Goal: Information Seeking & Learning: Learn about a topic

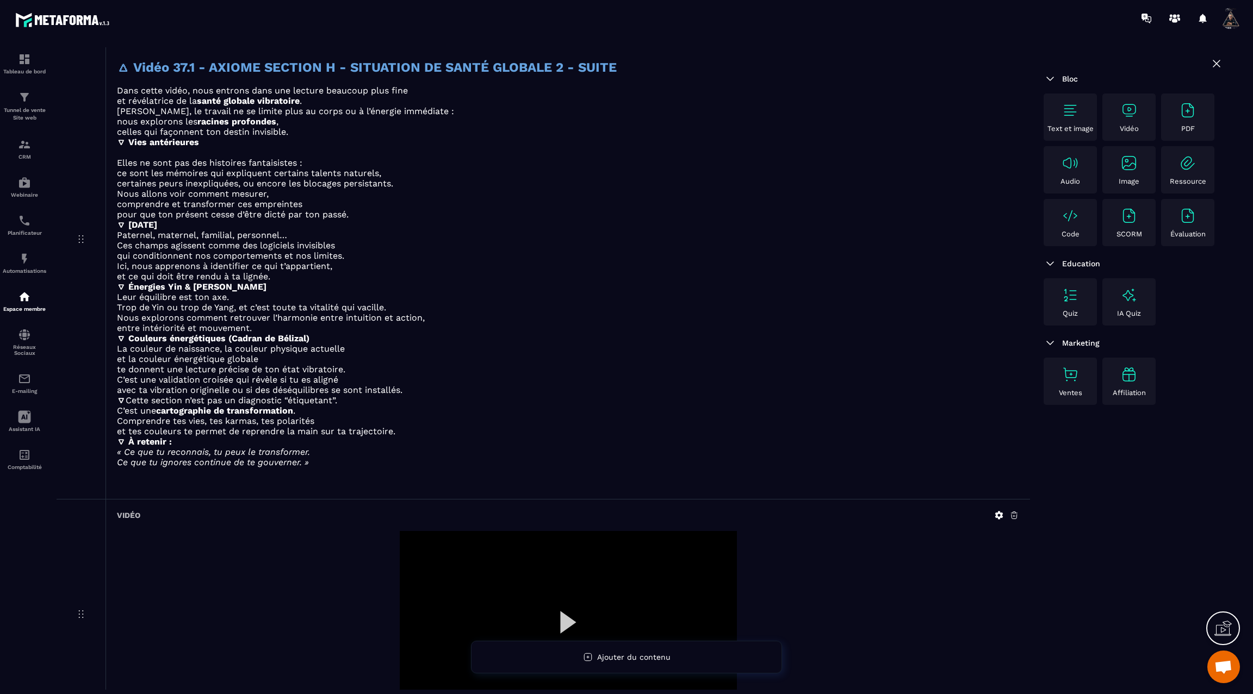
scroll to position [864, 0]
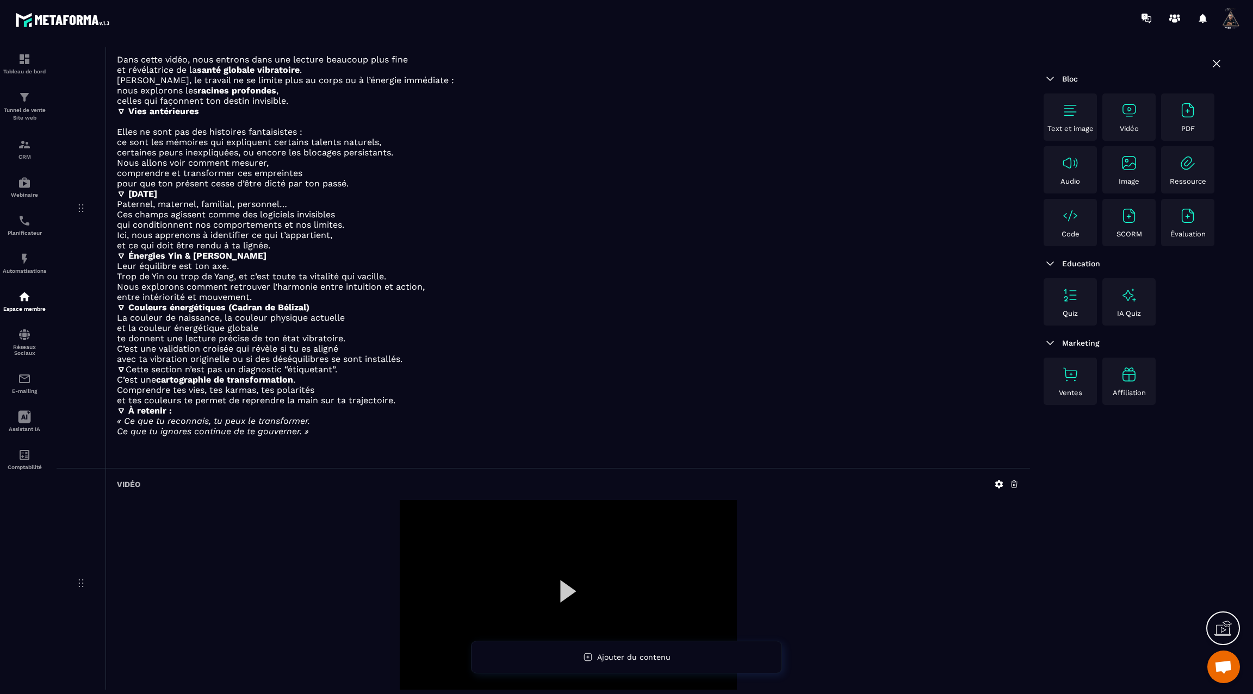
click at [567, 580] on div at bounding box center [568, 595] width 337 height 190
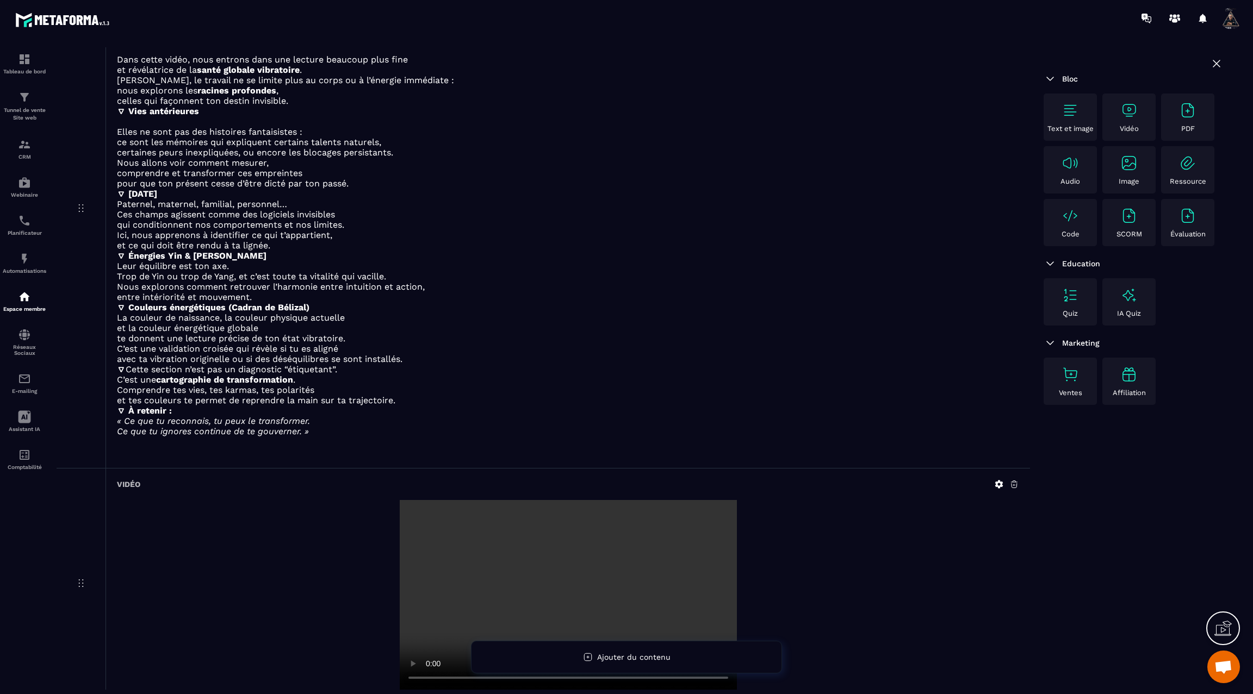
click at [567, 580] on video at bounding box center [568, 595] width 337 height 190
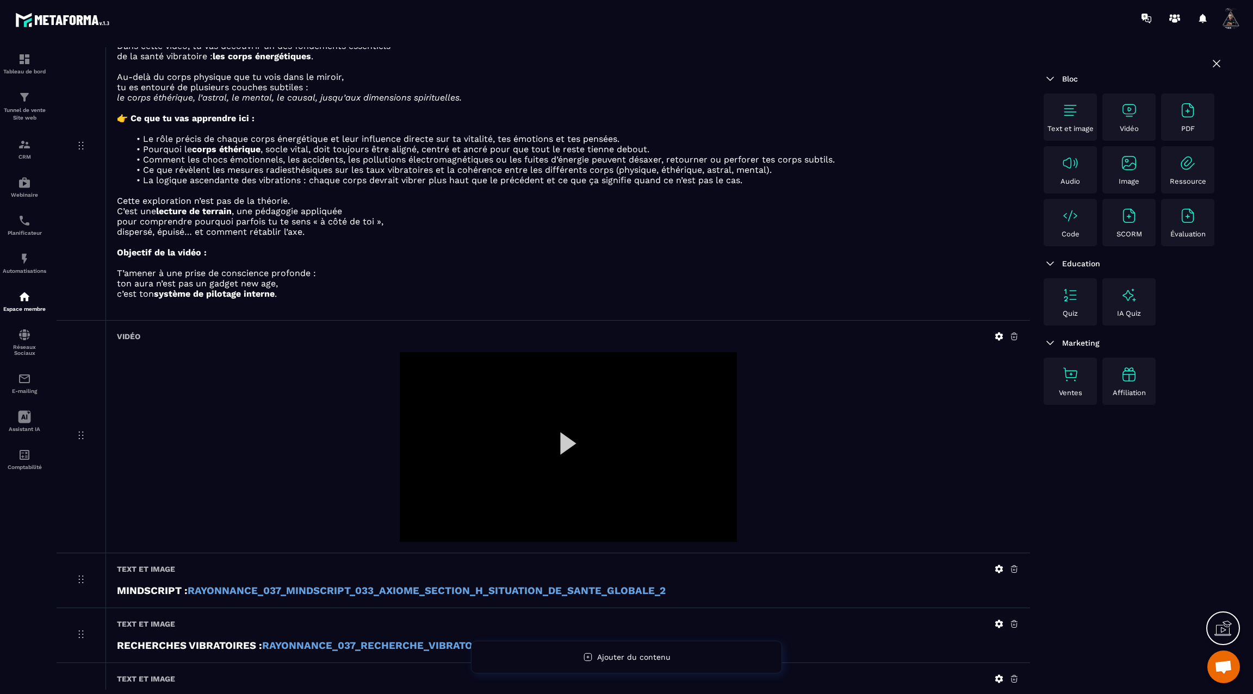
scroll to position [163, 0]
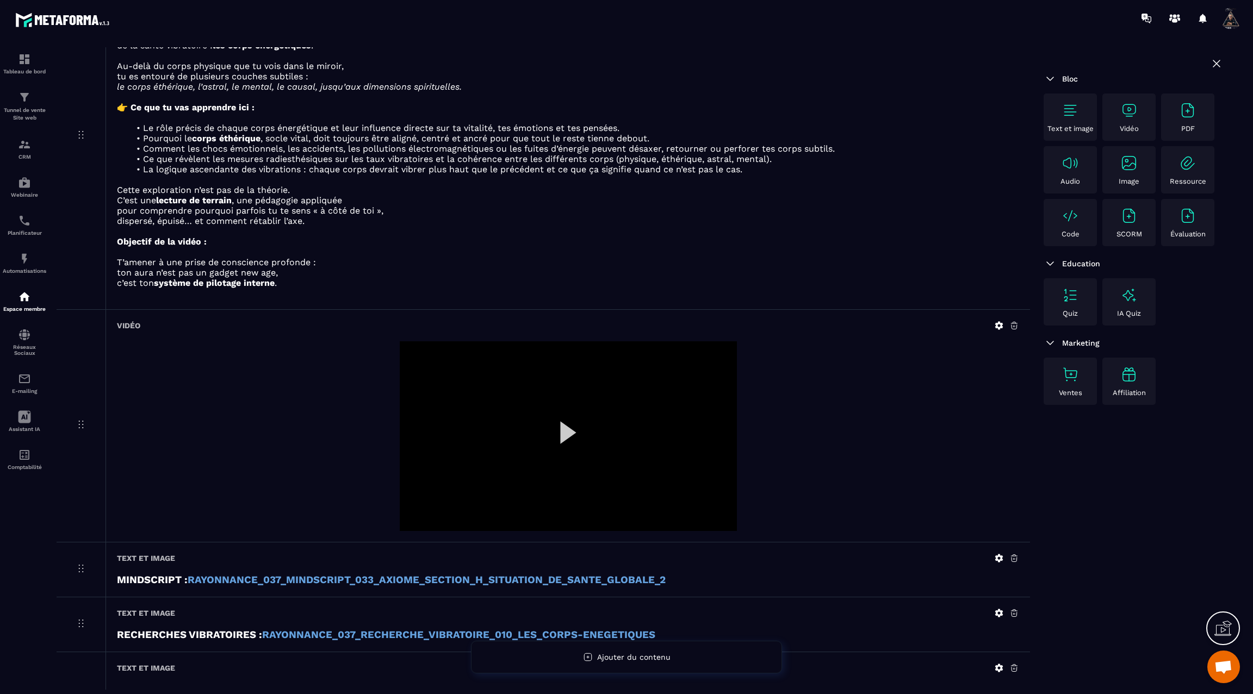
click at [564, 432] on div at bounding box center [568, 436] width 337 height 190
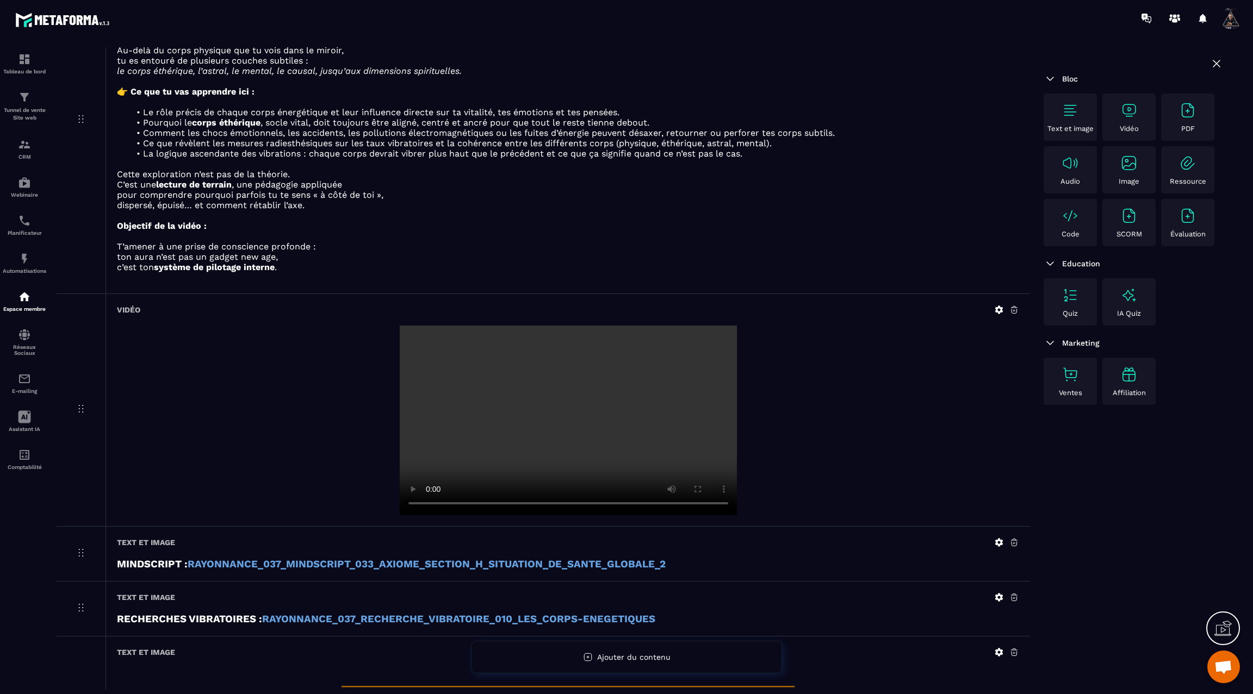
scroll to position [0, 0]
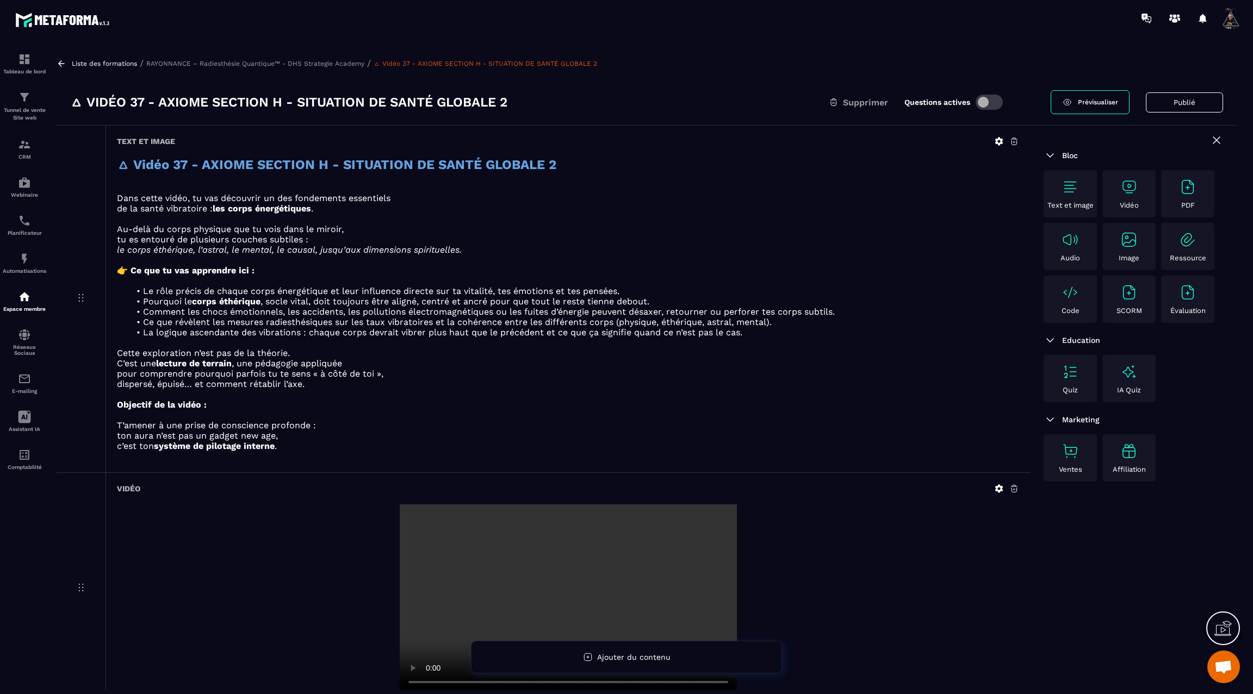
click at [64, 61] on icon at bounding box center [62, 64] width 10 height 10
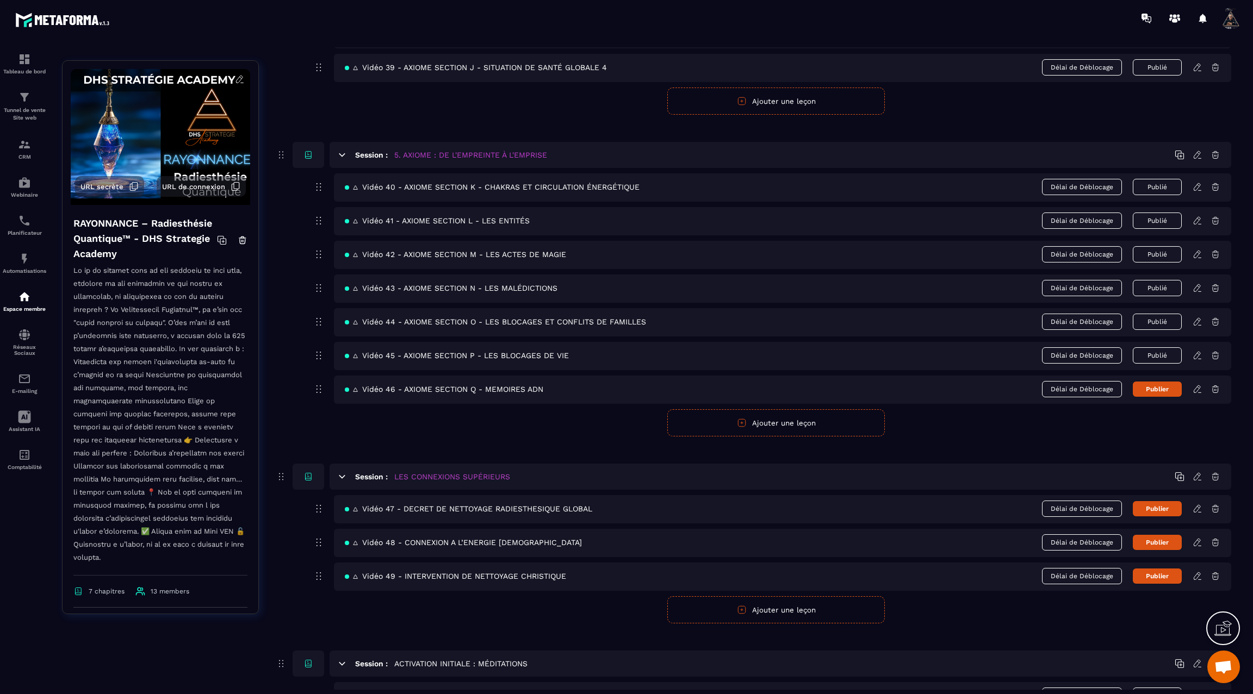
scroll to position [1723, 0]
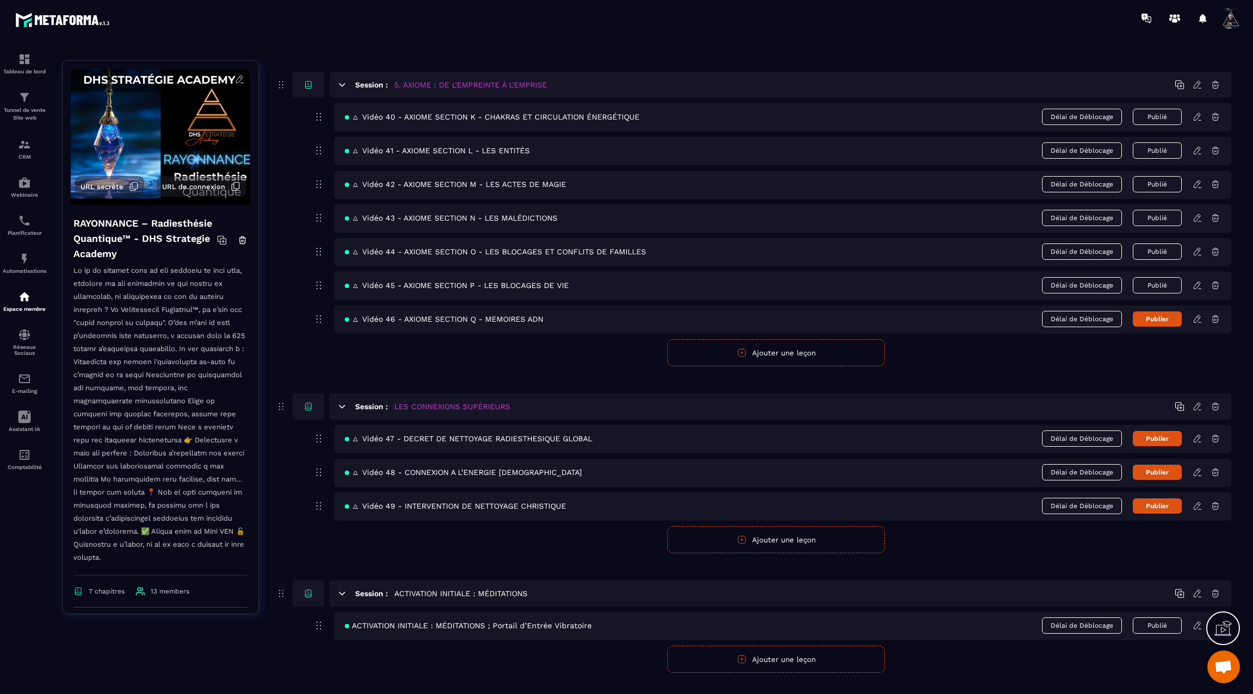
click at [1197, 314] on icon at bounding box center [1197, 319] width 10 height 10
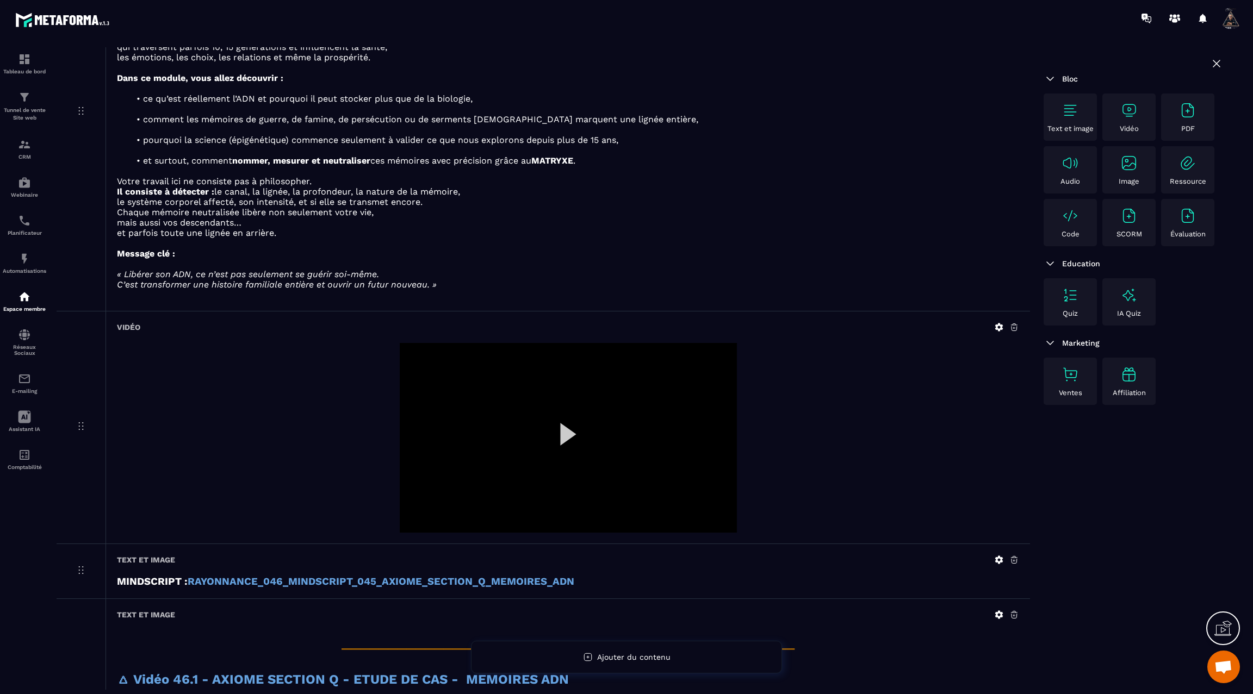
scroll to position [258, 0]
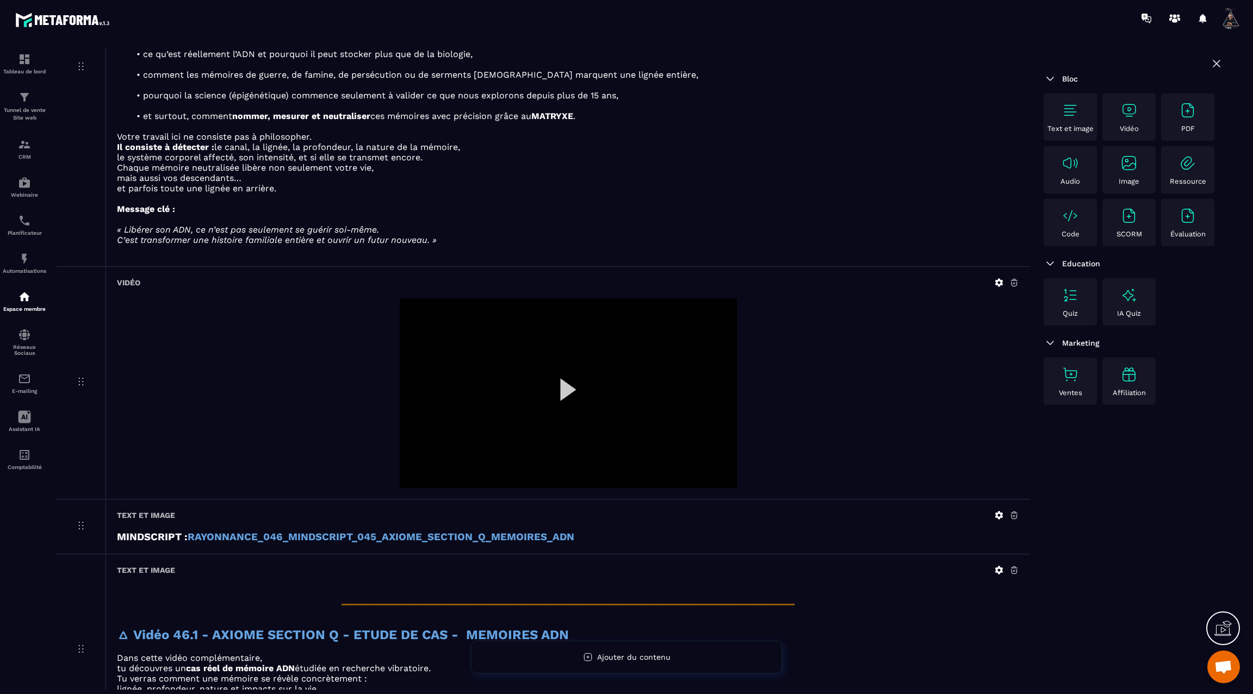
click at [564, 382] on div at bounding box center [568, 393] width 337 height 190
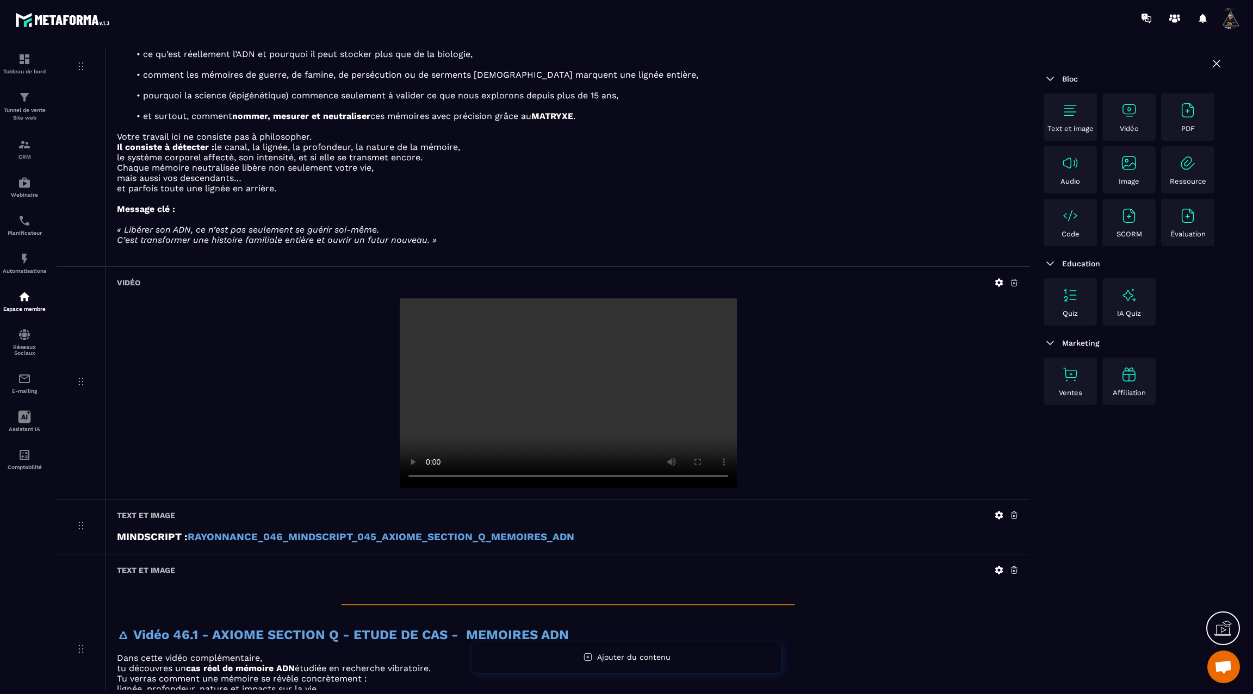
click at [564, 382] on video at bounding box center [568, 393] width 337 height 190
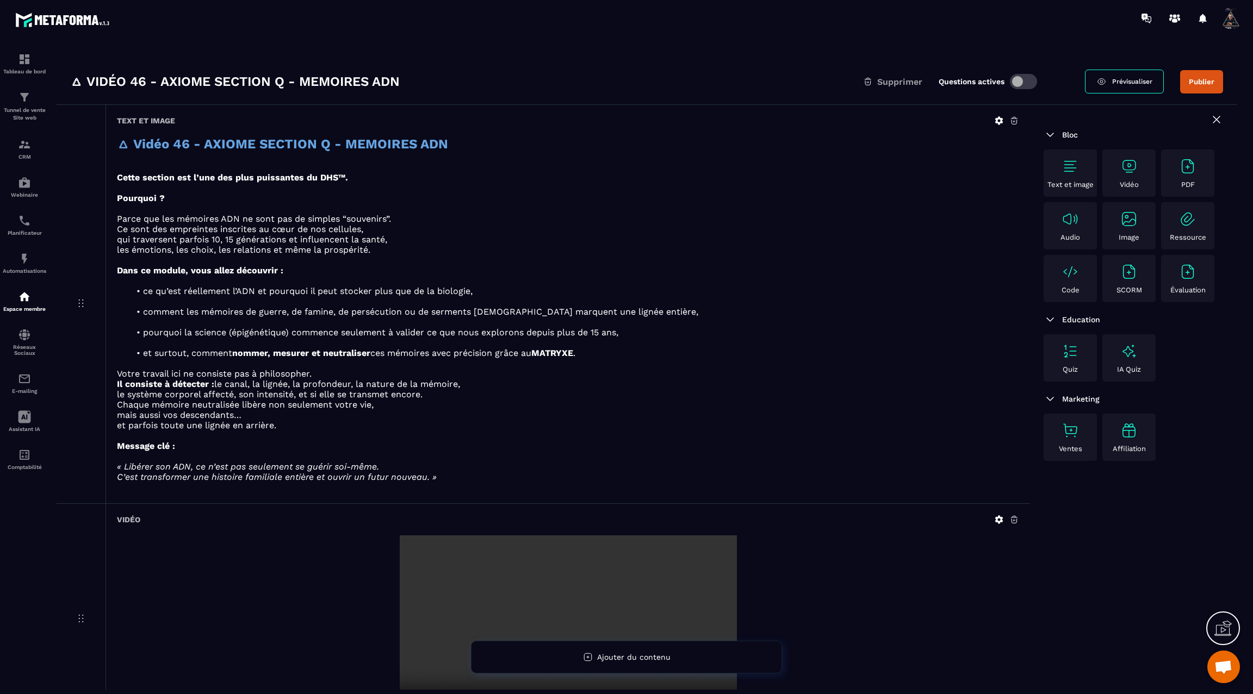
scroll to position [0, 0]
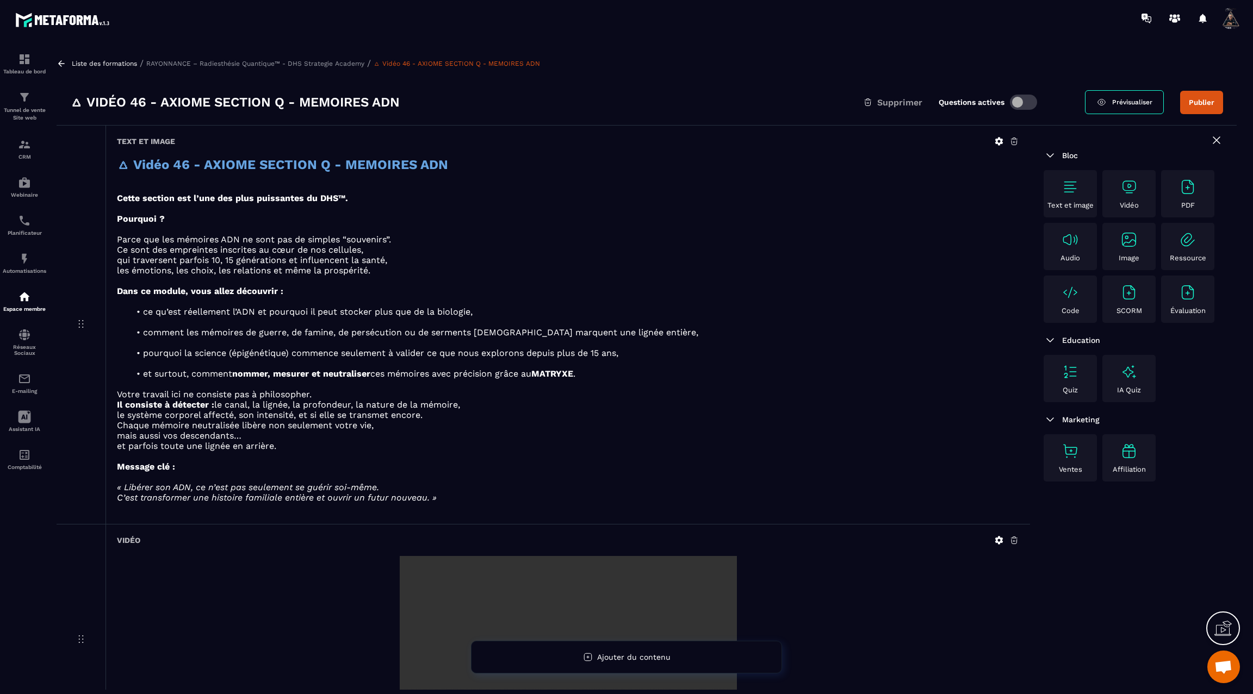
click at [58, 62] on icon at bounding box center [62, 64] width 10 height 10
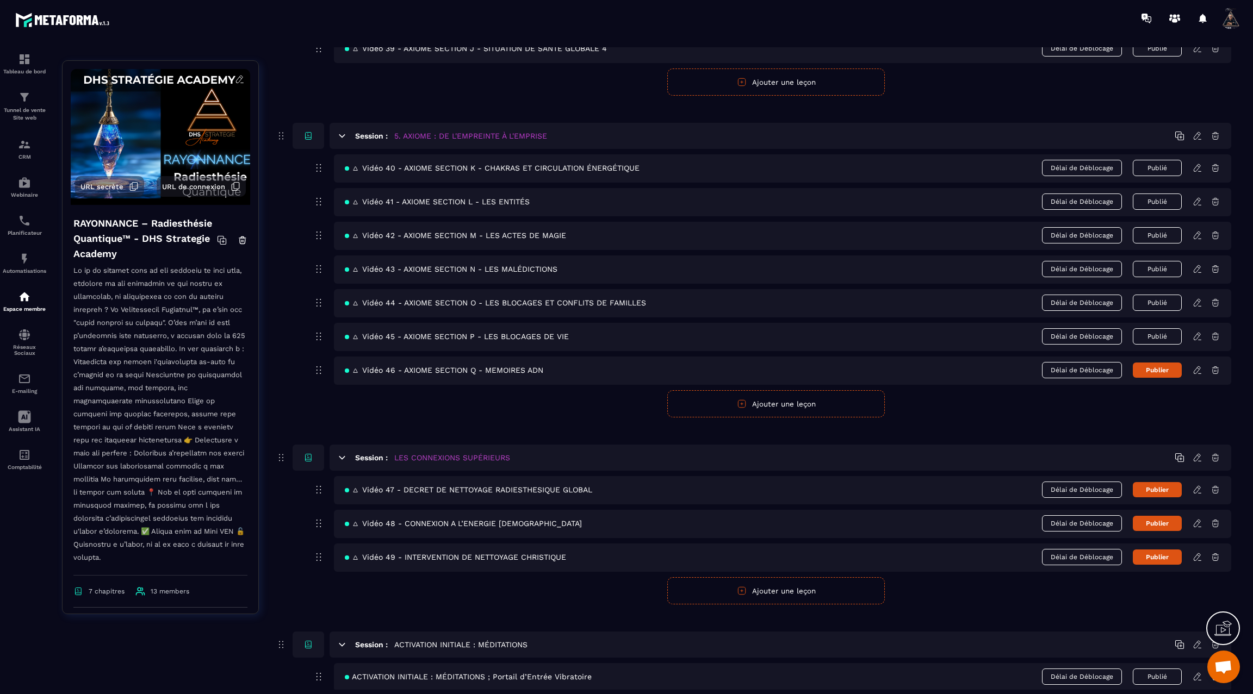
scroll to position [1723, 0]
